Goal: Contribute content: Add original content to the website for others to see

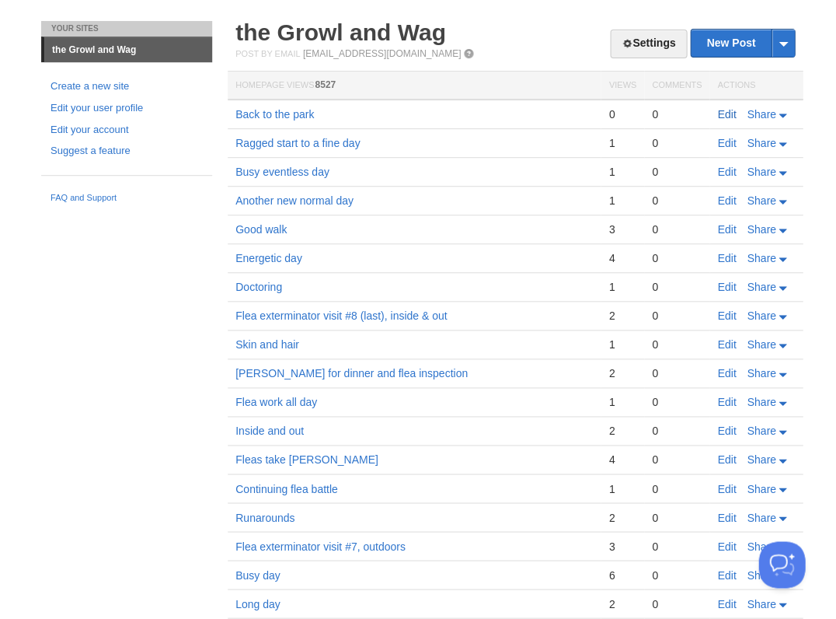
scroll to position [37, 0]
click at [731, 108] on link "Edit" at bounding box center [726, 114] width 19 height 12
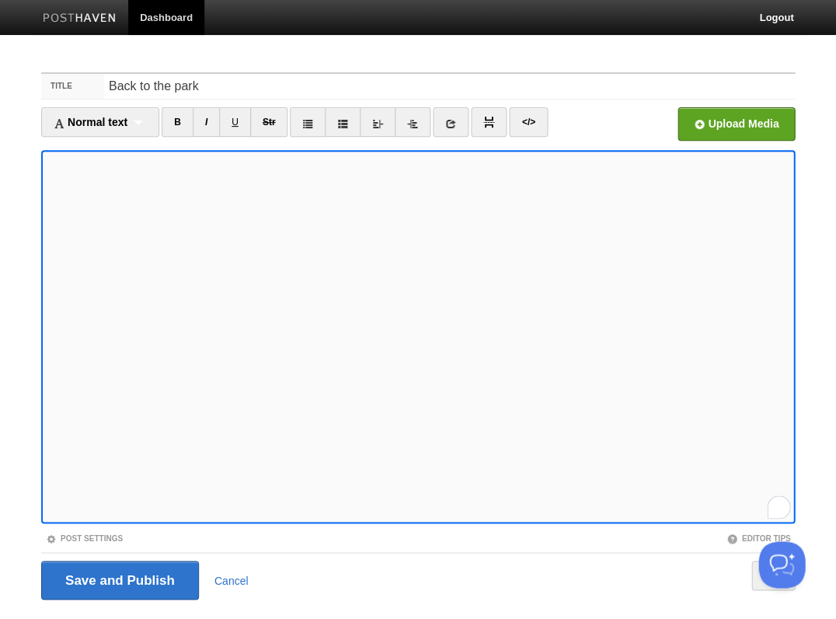
scroll to position [37, 0]
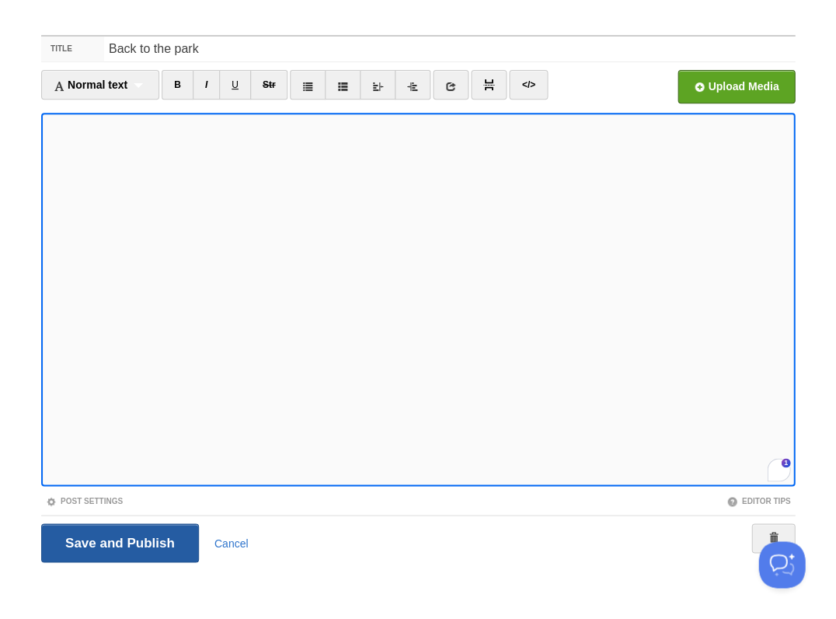
click at [118, 541] on input "Save and Publish" at bounding box center [120, 542] width 158 height 39
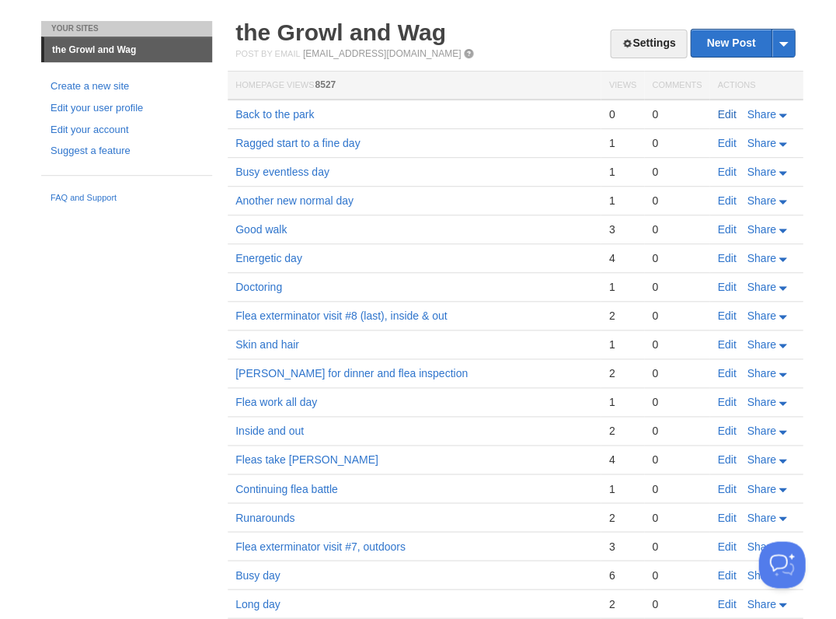
click at [724, 113] on link "Edit" at bounding box center [726, 114] width 19 height 12
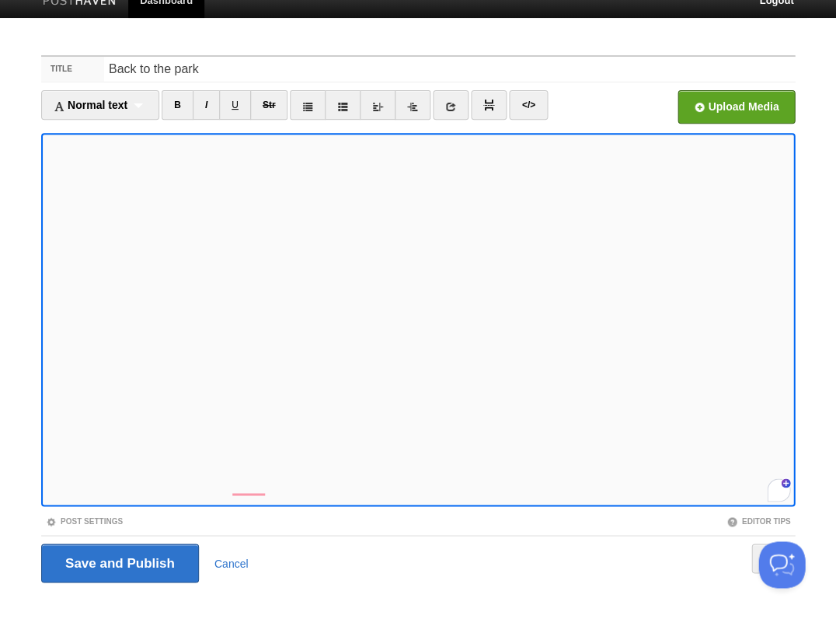
scroll to position [319, 0]
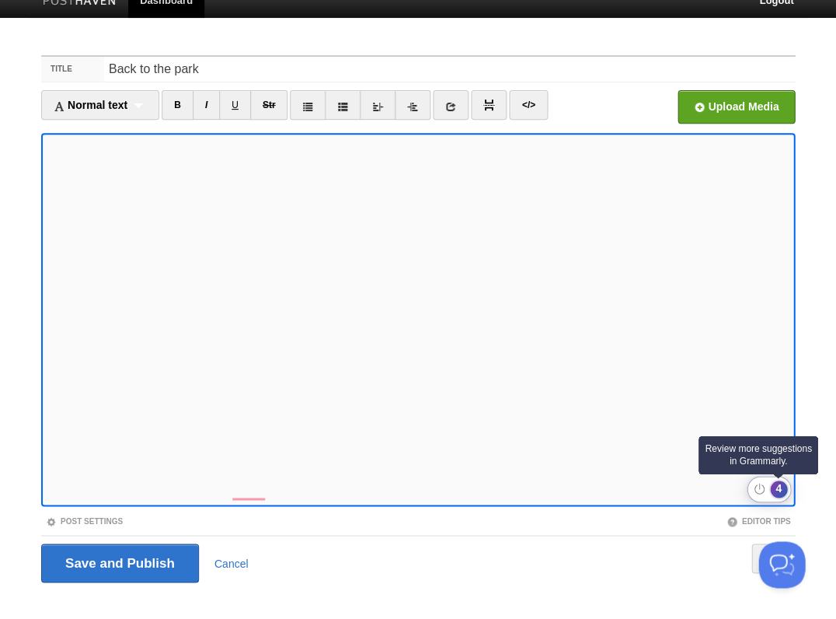
click at [777, 488] on div "4" at bounding box center [778, 488] width 17 height 17
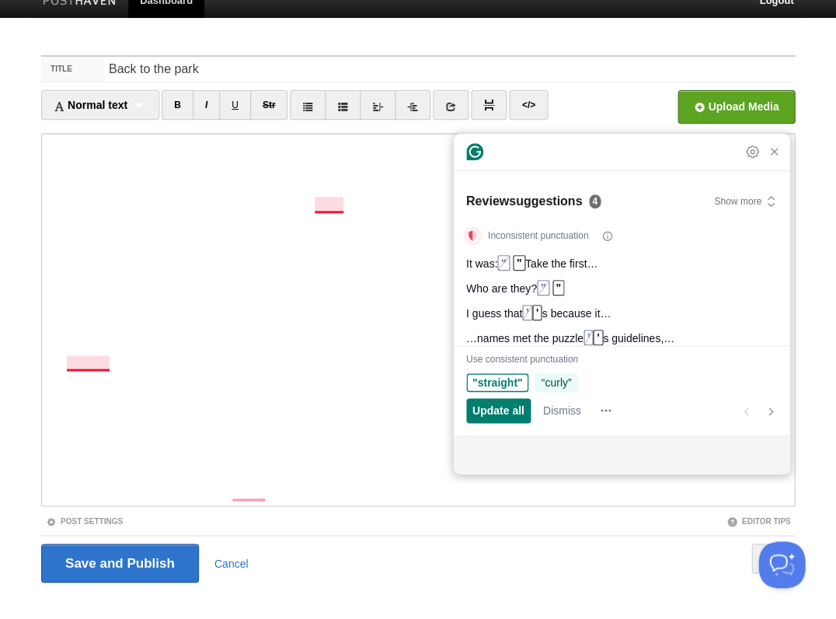
click at [554, 382] on span "“curly”" at bounding box center [556, 382] width 30 height 16
click at [514, 407] on span "Update all" at bounding box center [499, 410] width 52 height 16
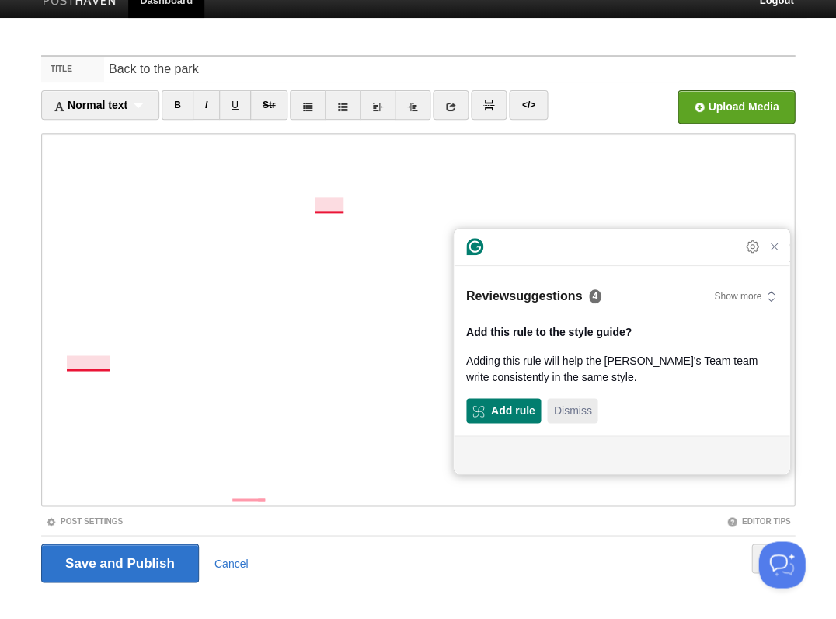
click at [553, 406] on span "Dismiss" at bounding box center [572, 410] width 38 height 16
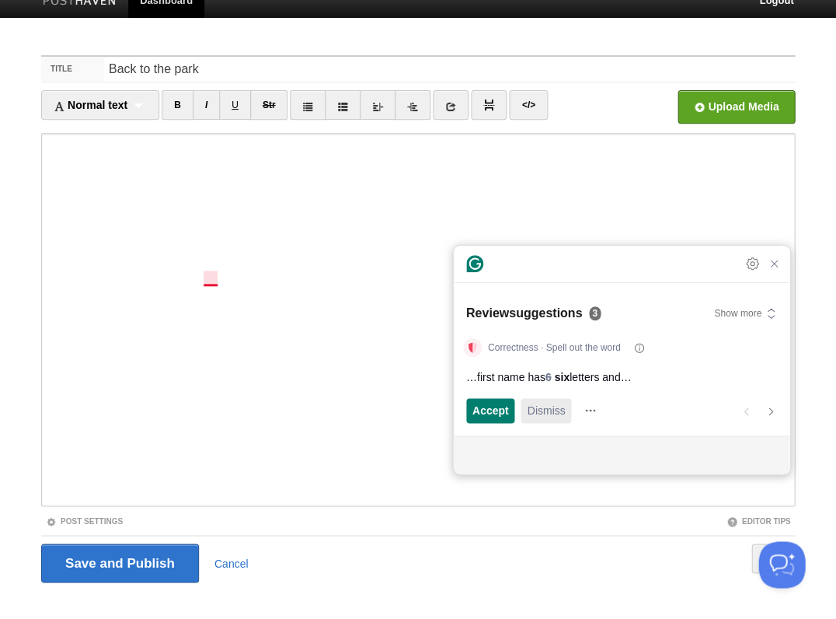
click at [545, 407] on span "Dismiss" at bounding box center [546, 410] width 38 height 16
click at [497, 409] on span "Accept" at bounding box center [491, 410] width 37 height 16
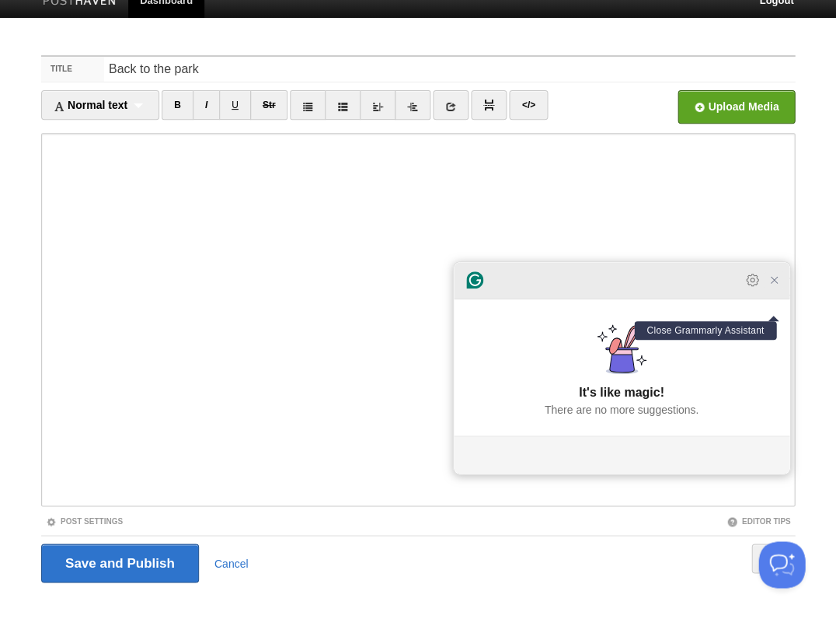
click at [773, 286] on icon "Close Grammarly Assistant" at bounding box center [774, 280] width 12 height 12
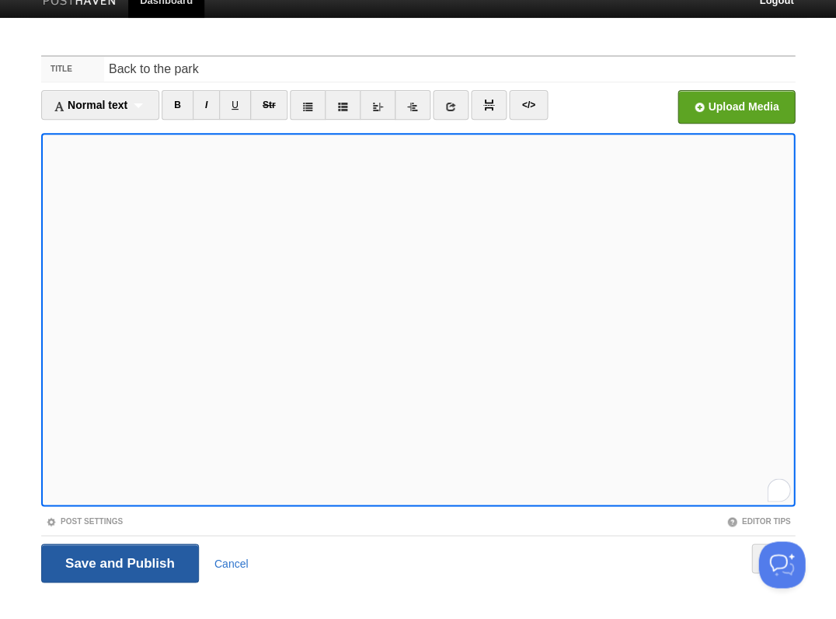
click at [118, 560] on input "Save and Publish" at bounding box center [120, 562] width 158 height 39
